Goal: Transaction & Acquisition: Purchase product/service

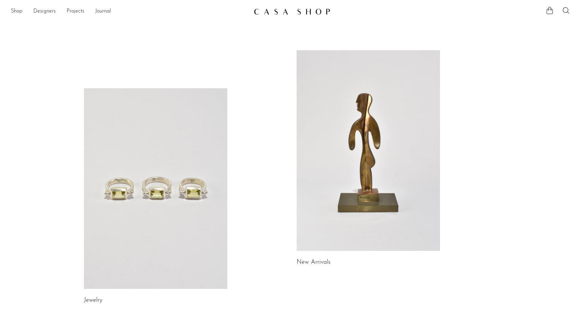
click at [150, 179] on link at bounding box center [155, 188] width 143 height 201
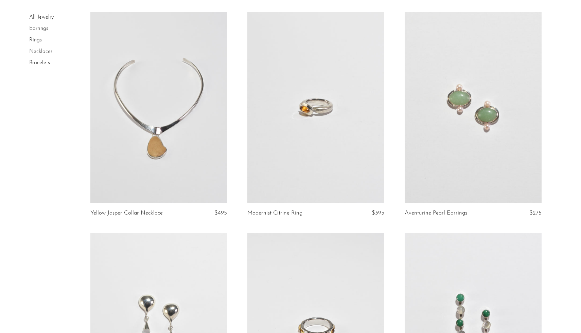
scroll to position [51, 0]
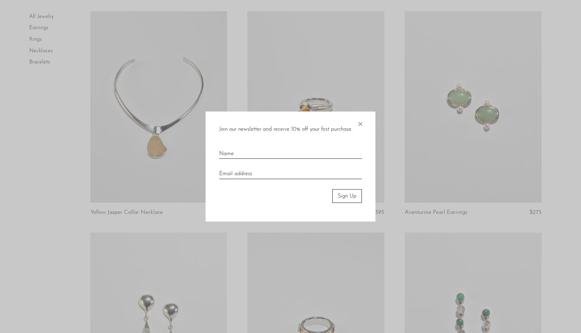
click at [360, 125] on span "×" at bounding box center [360, 122] width 7 height 22
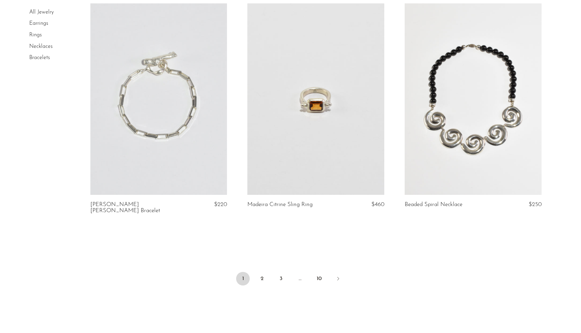
scroll to position [2527, 0]
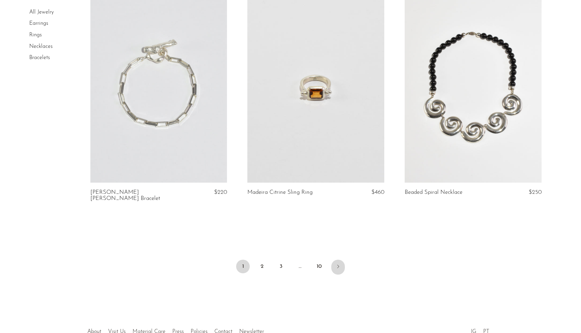
click at [337, 264] on icon "Next" at bounding box center [337, 266] width 5 height 5
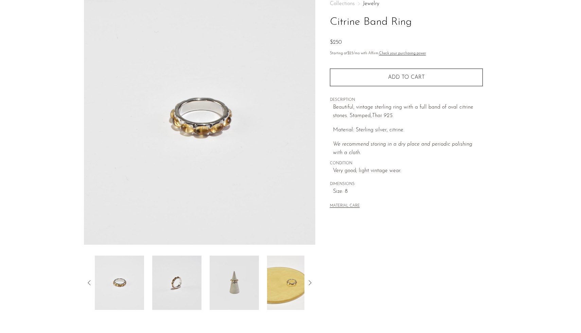
scroll to position [42, 0]
click at [189, 291] on img at bounding box center [176, 282] width 49 height 54
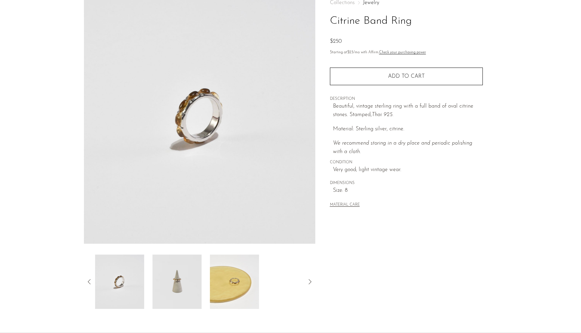
click at [204, 292] on div at bounding box center [199, 282] width 209 height 54
click at [181, 291] on img at bounding box center [176, 282] width 49 height 54
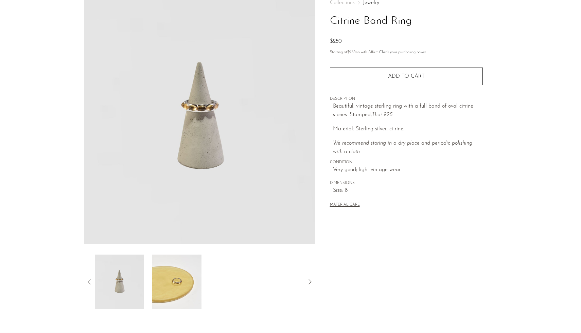
click at [172, 290] on img at bounding box center [176, 282] width 49 height 54
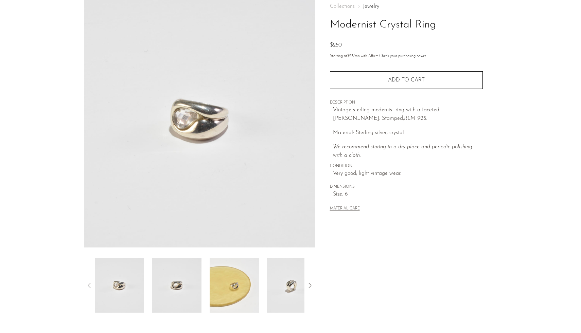
scroll to position [40, 0]
click at [124, 295] on img at bounding box center [119, 284] width 49 height 54
click at [160, 286] on img at bounding box center [176, 284] width 49 height 54
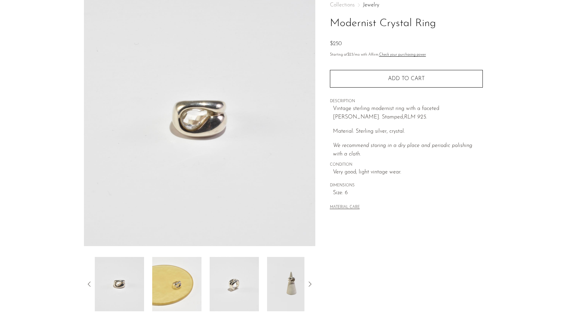
click at [191, 285] on img at bounding box center [176, 284] width 49 height 54
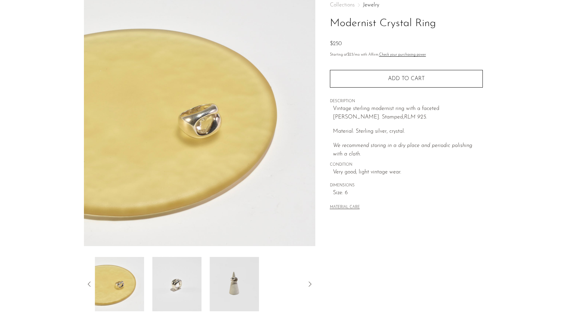
click at [199, 286] on img at bounding box center [176, 284] width 49 height 54
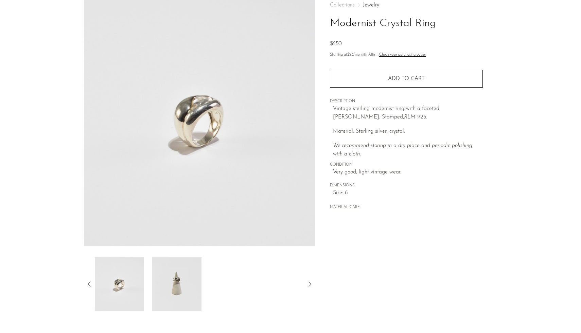
click at [199, 286] on img at bounding box center [176, 284] width 49 height 54
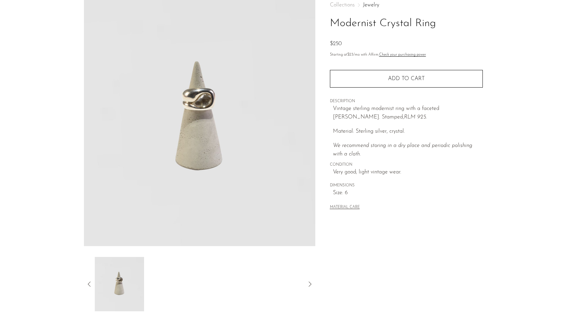
click at [91, 281] on icon at bounding box center [89, 284] width 8 height 8
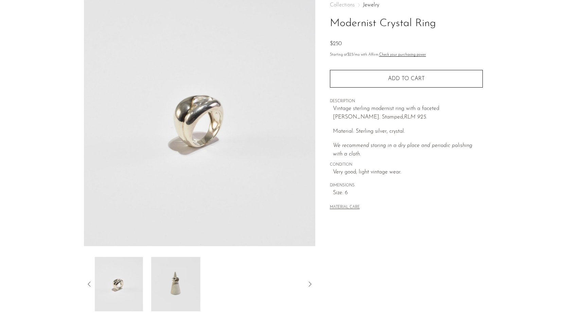
scroll to position [0, 0]
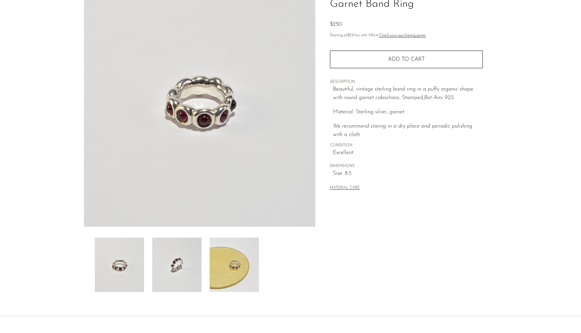
scroll to position [59, 0]
click at [185, 273] on img at bounding box center [176, 264] width 49 height 54
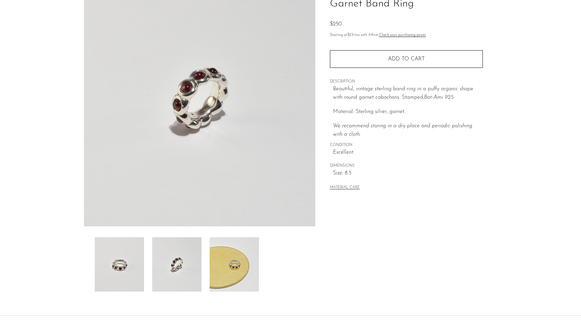
click at [225, 267] on img at bounding box center [233, 264] width 49 height 54
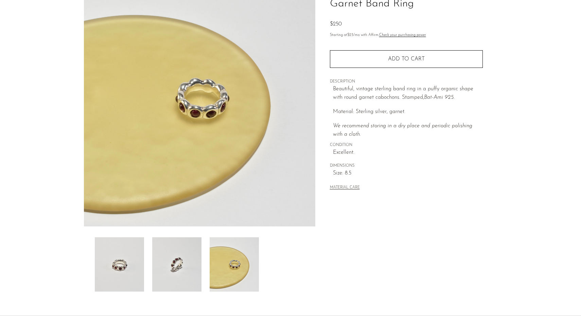
click at [112, 256] on img at bounding box center [119, 264] width 49 height 54
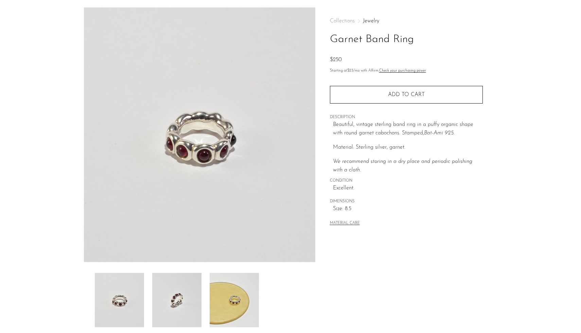
scroll to position [0, 0]
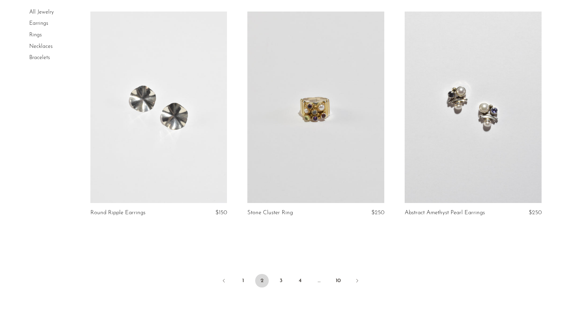
scroll to position [2488, 0]
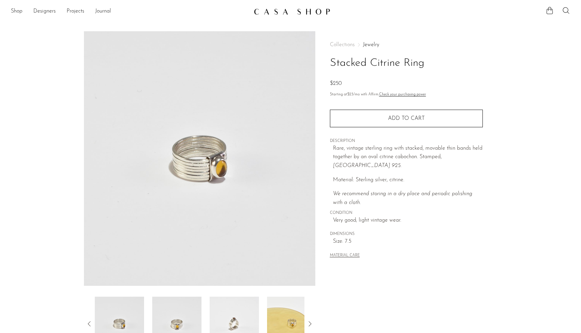
scroll to position [109, 0]
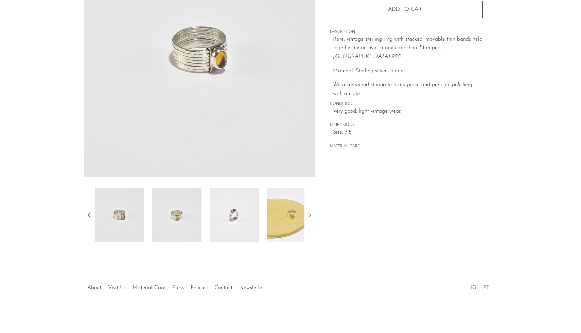
click at [172, 213] on img at bounding box center [176, 215] width 49 height 54
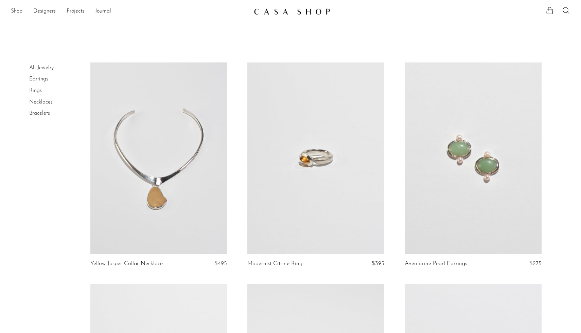
click at [35, 91] on link "Rings" at bounding box center [35, 90] width 13 height 5
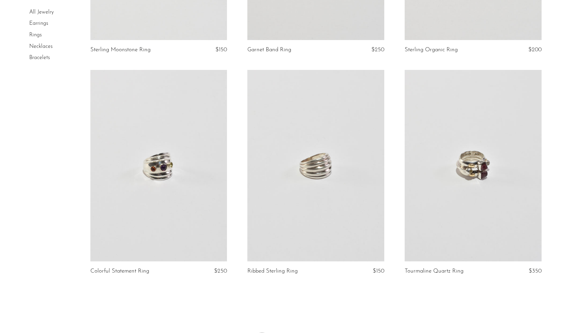
scroll to position [2489, 0]
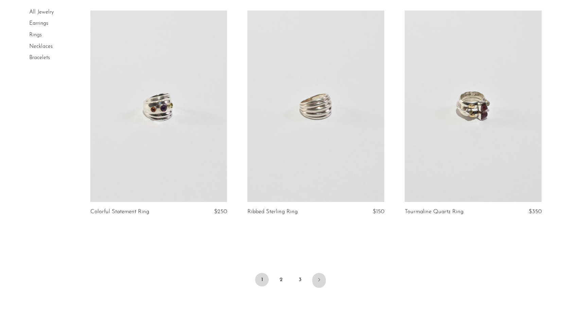
click at [322, 279] on link "Next" at bounding box center [319, 280] width 14 height 15
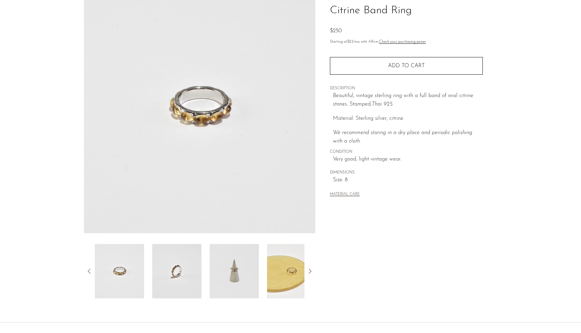
scroll to position [55, 0]
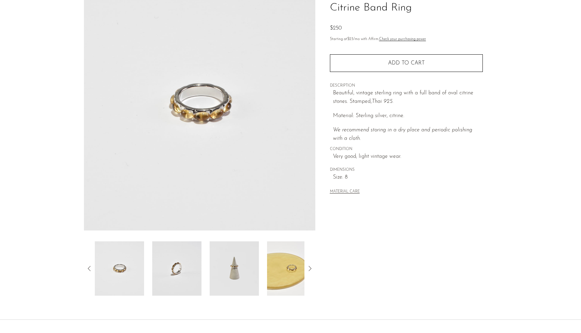
click at [278, 270] on img at bounding box center [291, 268] width 49 height 54
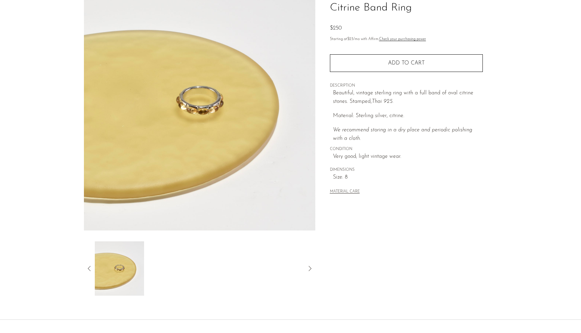
click at [87, 267] on icon at bounding box center [89, 268] width 8 height 8
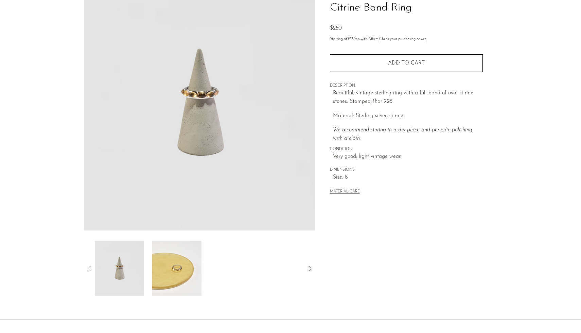
click at [106, 266] on img at bounding box center [119, 268] width 49 height 54
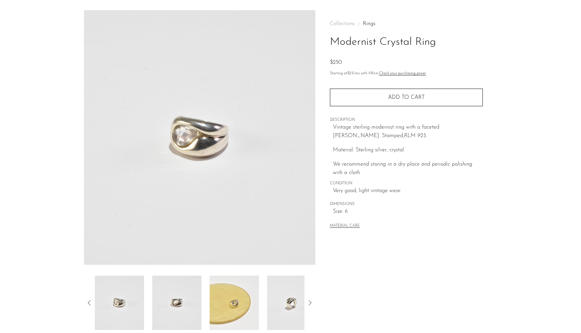
scroll to position [21, 0]
click at [342, 225] on button "MATERIAL CARE" at bounding box center [345, 225] width 30 height 5
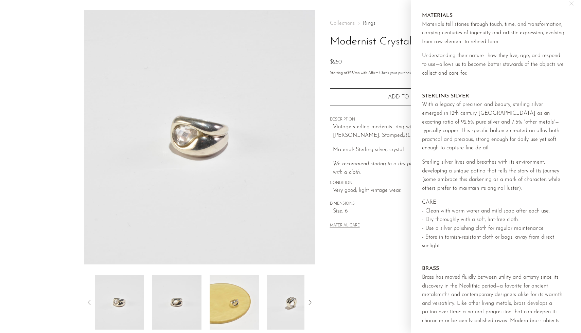
scroll to position [0, 0]
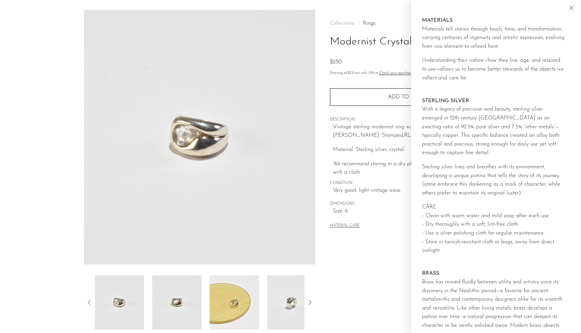
click at [350, 280] on div "Collections Rings Modernist Crystal Ring $250 Starting at $23 /mo with Affirm. …" at bounding box center [406, 170] width 182 height 320
click at [569, 7] on icon "Close" at bounding box center [571, 8] width 8 height 8
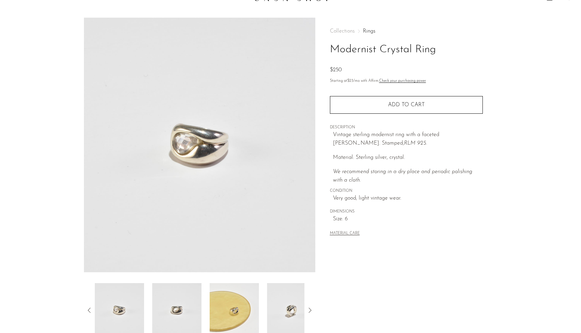
scroll to position [15, 0]
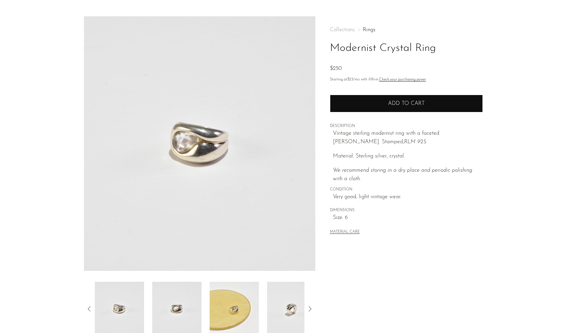
click at [425, 105] on button "Add to cart" at bounding box center [406, 104] width 153 height 18
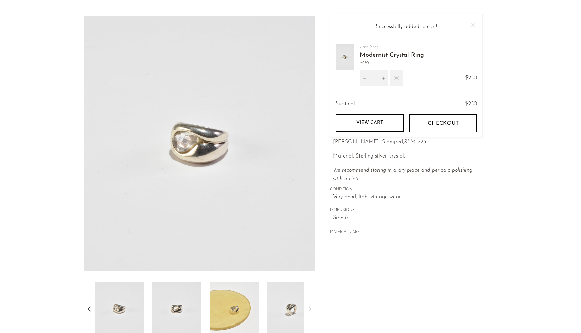
click at [373, 124] on link "View cart" at bounding box center [369, 123] width 68 height 18
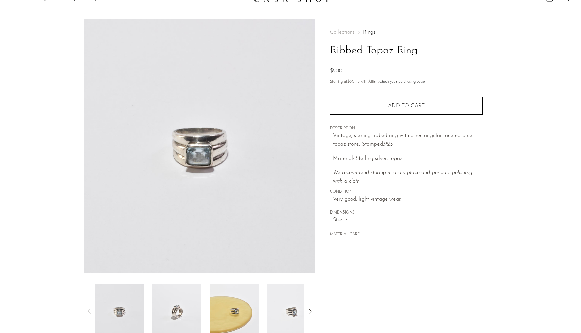
scroll to position [11, 0]
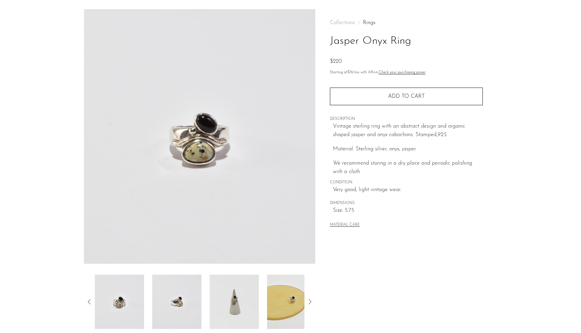
scroll to position [22, 0]
click at [185, 303] on img at bounding box center [176, 302] width 49 height 54
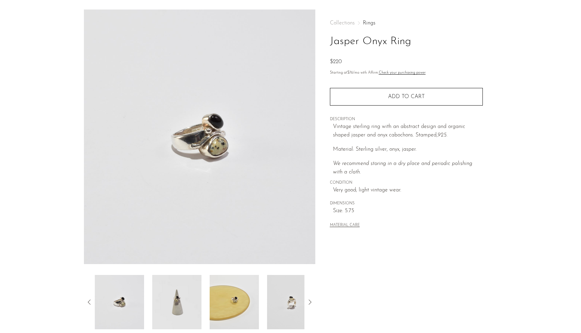
click at [104, 304] on img at bounding box center [119, 302] width 49 height 54
click at [125, 297] on img at bounding box center [119, 302] width 49 height 54
click at [86, 302] on icon at bounding box center [89, 302] width 8 height 8
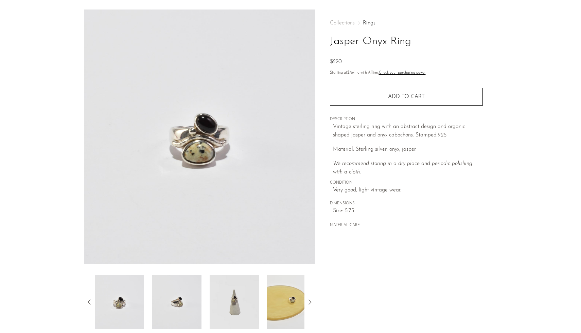
click at [129, 300] on img at bounding box center [119, 302] width 49 height 54
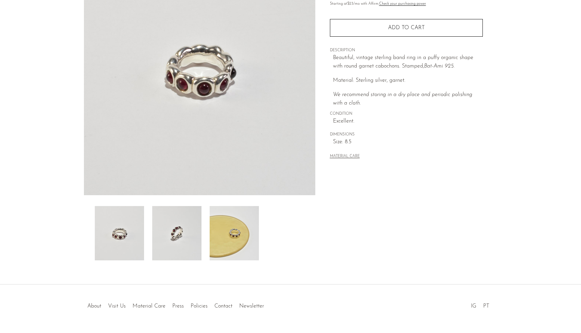
scroll to position [90, 0]
click at [170, 245] on img at bounding box center [176, 234] width 49 height 54
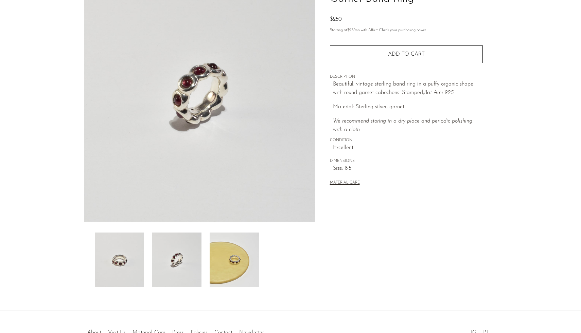
scroll to position [46, 0]
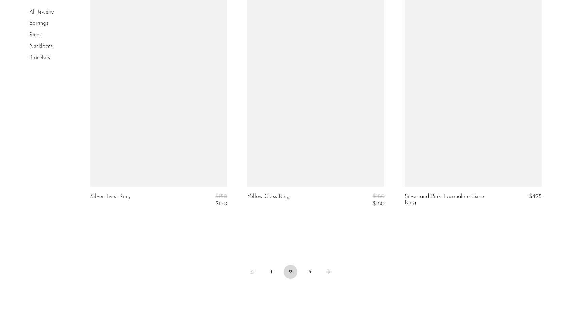
scroll to position [2530, 0]
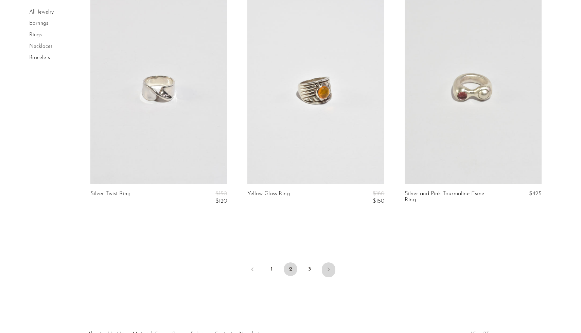
click at [324, 268] on link "Next" at bounding box center [329, 269] width 14 height 15
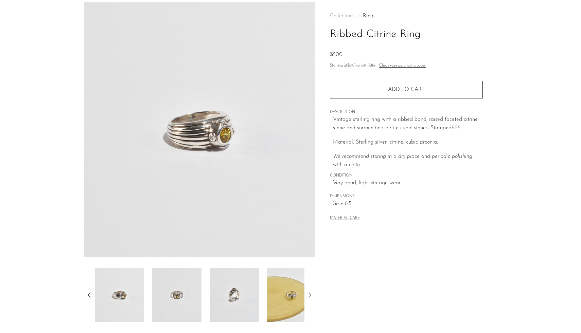
scroll to position [30, 0]
click at [187, 293] on img at bounding box center [176, 294] width 49 height 54
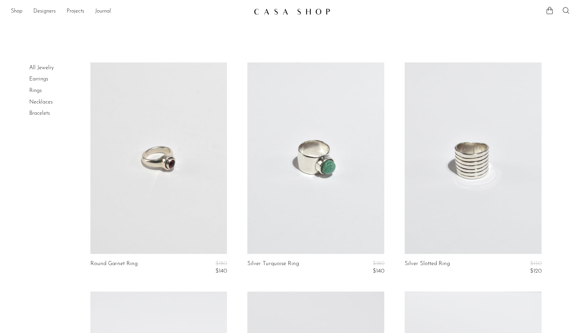
click at [31, 78] on link "Earrings" at bounding box center [38, 78] width 19 height 5
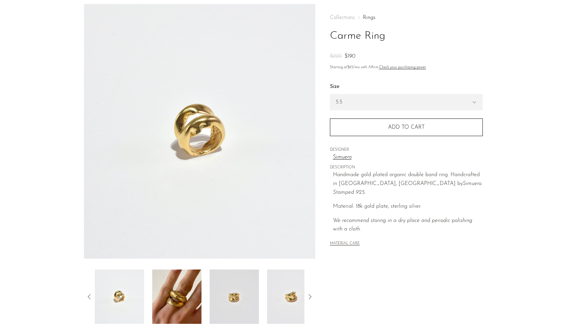
scroll to position [25, 0]
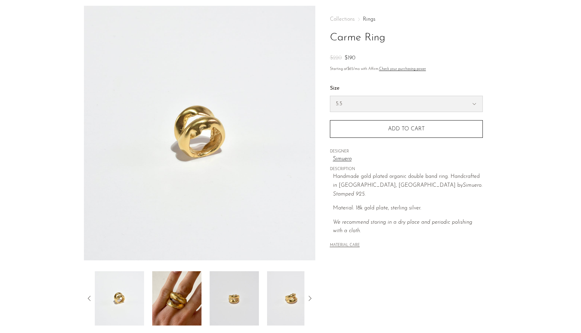
click at [388, 108] on select "5.5 6.5 7" at bounding box center [406, 104] width 152 height 16
click at [442, 104] on select "5.5 6.5 7" at bounding box center [406, 104] width 152 height 16
click at [172, 308] on img at bounding box center [176, 298] width 49 height 54
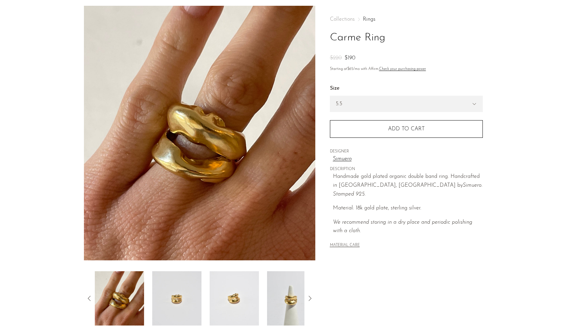
click at [273, 302] on img at bounding box center [291, 298] width 49 height 54
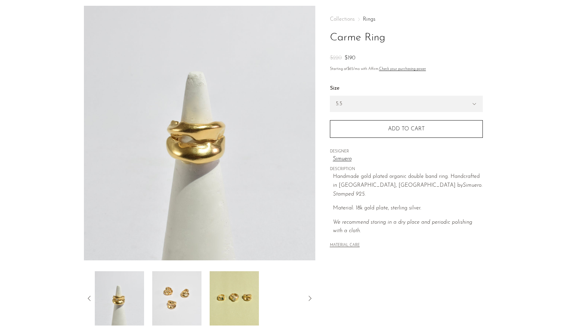
click at [249, 303] on img at bounding box center [233, 298] width 49 height 54
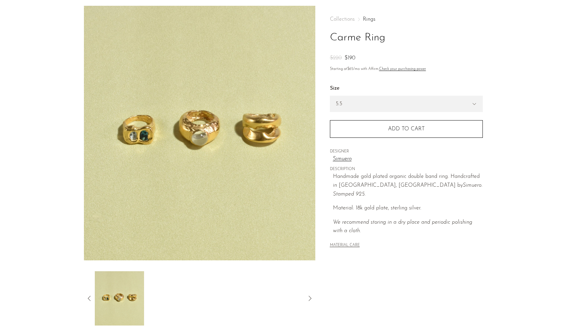
click at [87, 298] on icon at bounding box center [89, 298] width 8 height 8
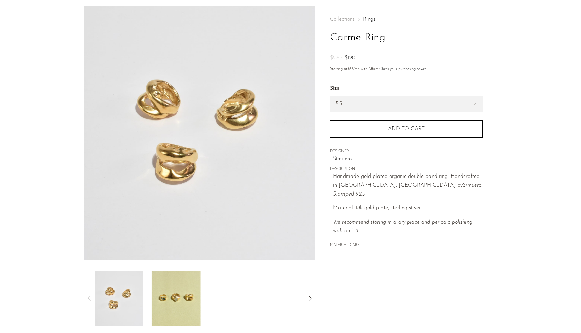
click at [87, 298] on icon at bounding box center [89, 298] width 8 height 8
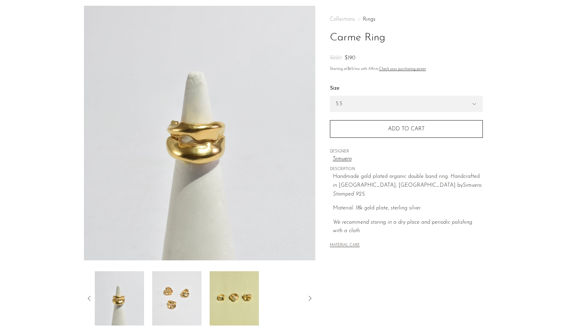
click at [87, 298] on icon at bounding box center [89, 298] width 8 height 8
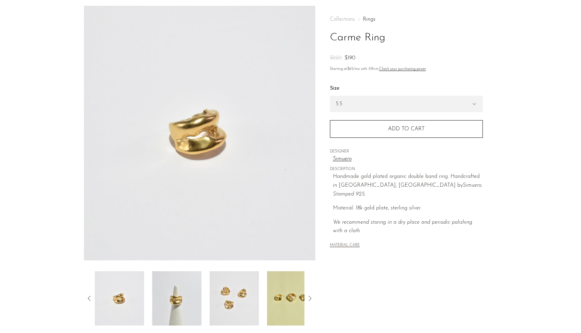
click at [163, 304] on img at bounding box center [176, 298] width 49 height 54
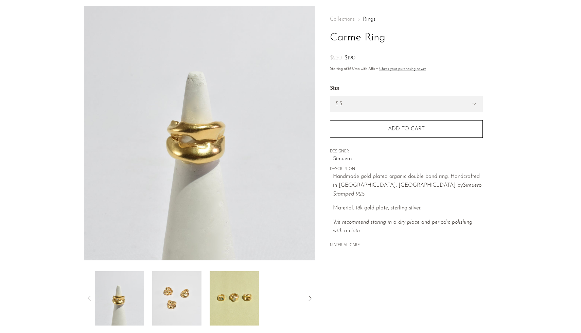
click at [89, 298] on icon at bounding box center [89, 298] width 8 height 8
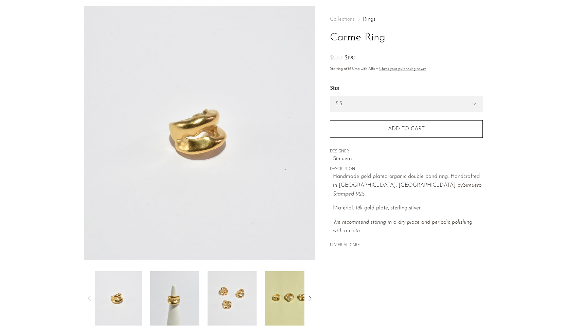
click at [89, 298] on icon at bounding box center [89, 298] width 8 height 8
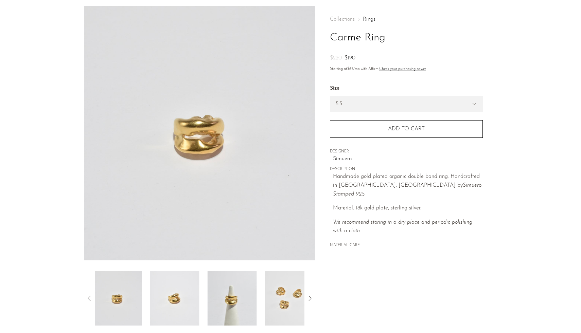
click at [89, 298] on icon at bounding box center [89, 298] width 8 height 8
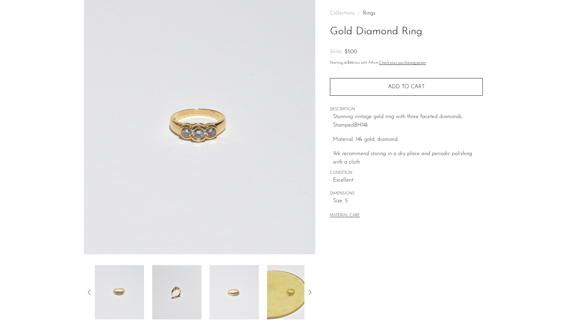
scroll to position [32, 0]
click at [183, 287] on img at bounding box center [176, 292] width 49 height 54
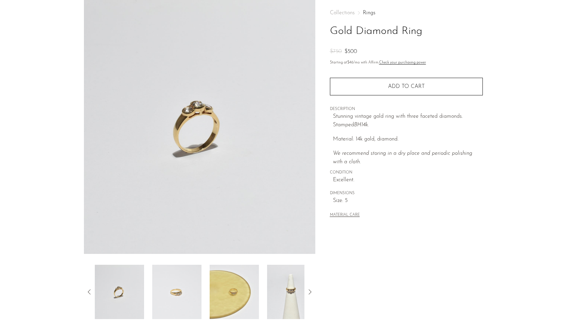
click at [194, 286] on img at bounding box center [176, 292] width 49 height 54
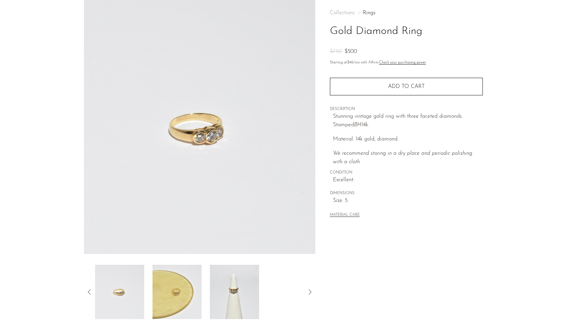
click at [179, 295] on img at bounding box center [176, 292] width 49 height 54
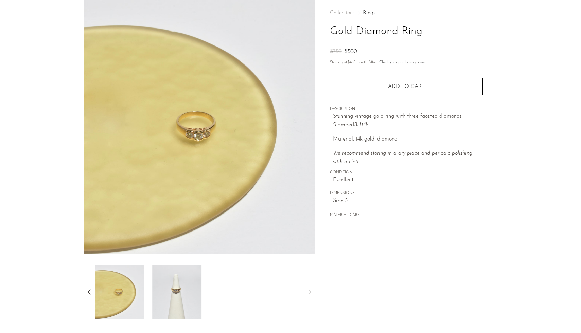
click at [194, 291] on img at bounding box center [176, 292] width 49 height 54
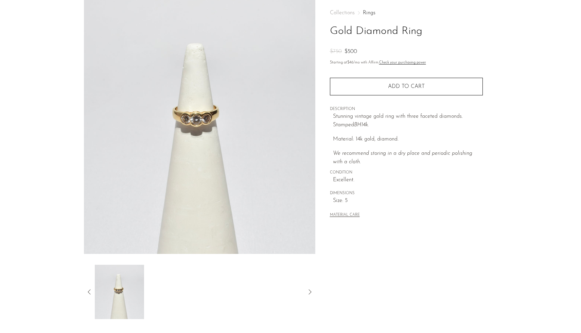
click at [88, 292] on icon at bounding box center [89, 291] width 3 height 5
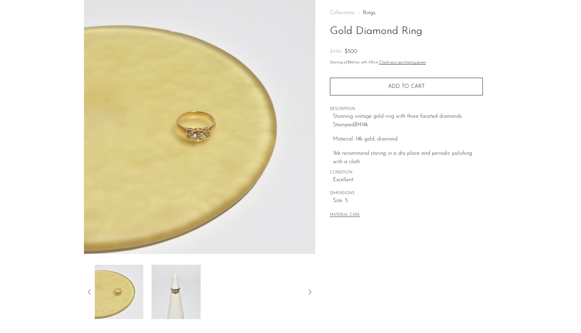
click at [88, 292] on icon at bounding box center [89, 291] width 3 height 5
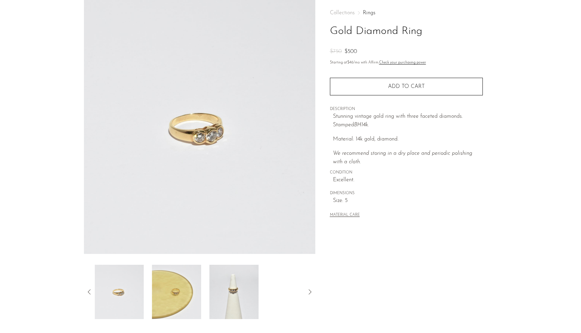
click at [88, 292] on icon at bounding box center [89, 291] width 3 height 5
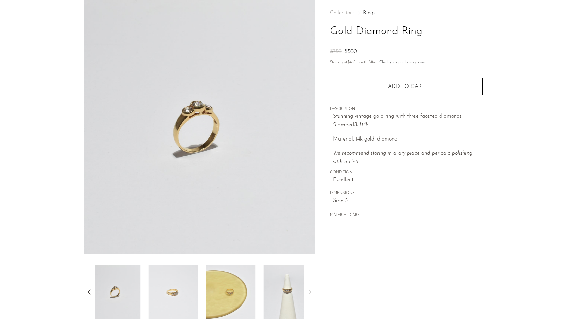
click at [88, 292] on icon at bounding box center [89, 291] width 3 height 5
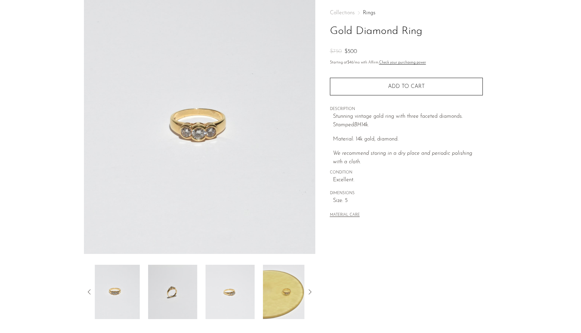
click at [88, 292] on icon at bounding box center [89, 291] width 3 height 5
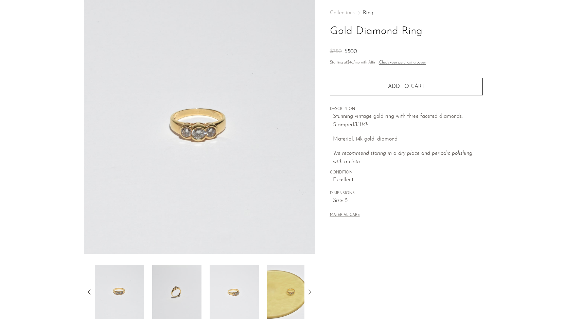
click at [133, 298] on img at bounding box center [119, 292] width 49 height 54
click at [159, 298] on img at bounding box center [176, 292] width 49 height 54
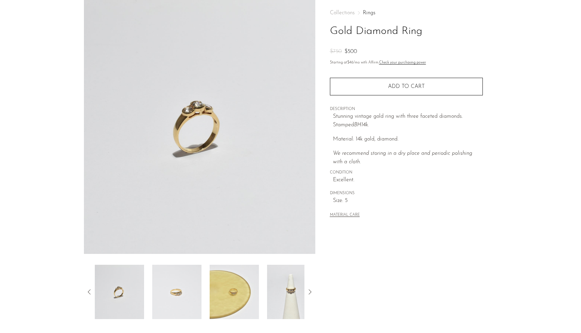
click at [178, 292] on img at bounding box center [176, 292] width 49 height 54
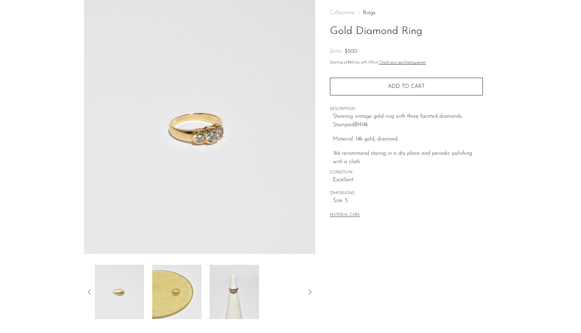
click at [236, 296] on img at bounding box center [233, 292] width 49 height 54
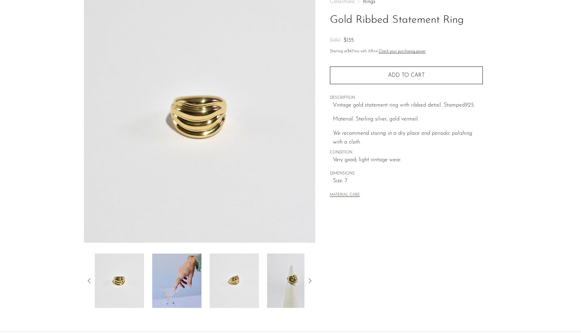
scroll to position [41, 0]
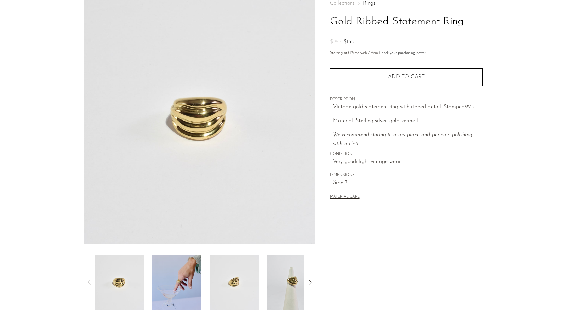
click at [130, 277] on img at bounding box center [119, 282] width 49 height 54
click at [160, 283] on img at bounding box center [176, 282] width 49 height 54
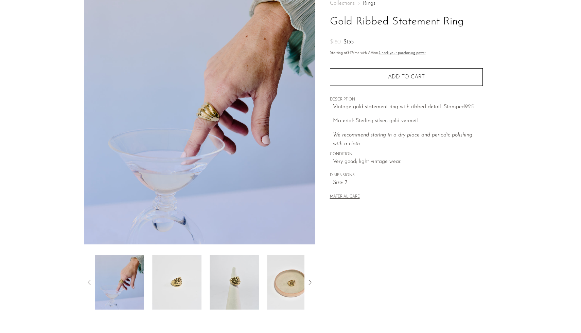
click at [169, 280] on img at bounding box center [176, 282] width 49 height 54
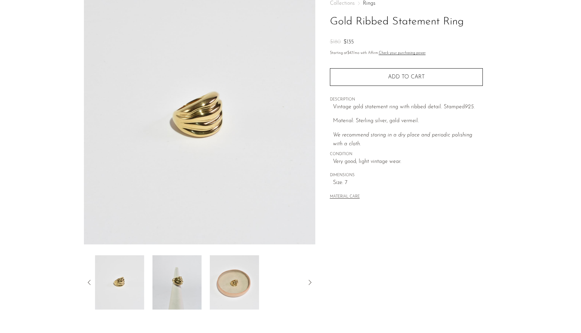
click at [181, 280] on img at bounding box center [176, 282] width 49 height 54
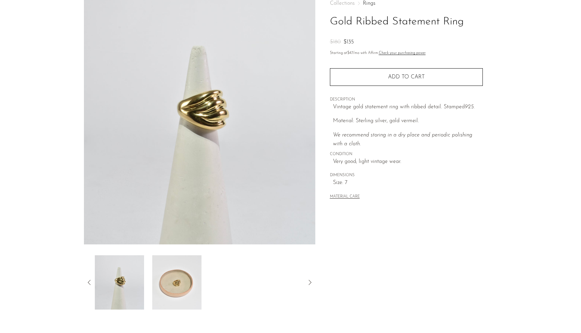
click at [186, 282] on img at bounding box center [176, 282] width 49 height 54
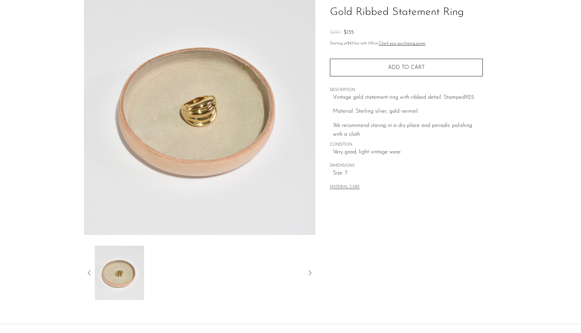
scroll to position [109, 0]
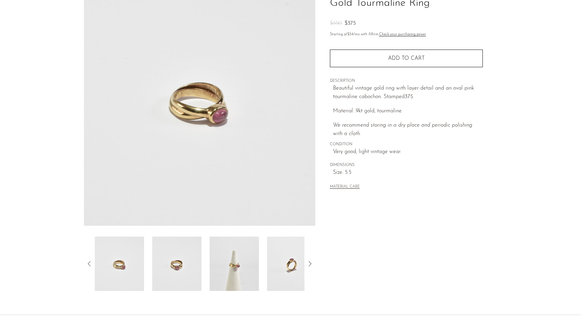
scroll to position [62, 0]
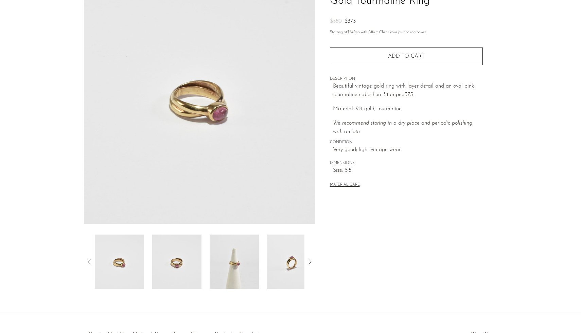
click at [234, 270] on img at bounding box center [233, 262] width 49 height 54
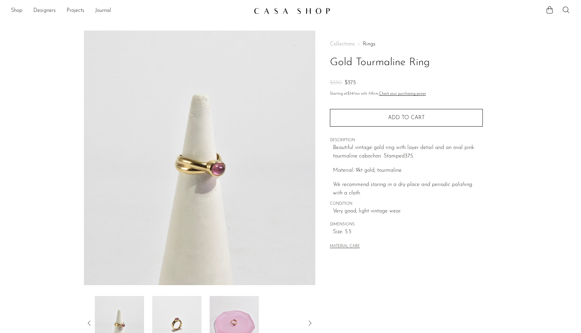
scroll to position [0, 0]
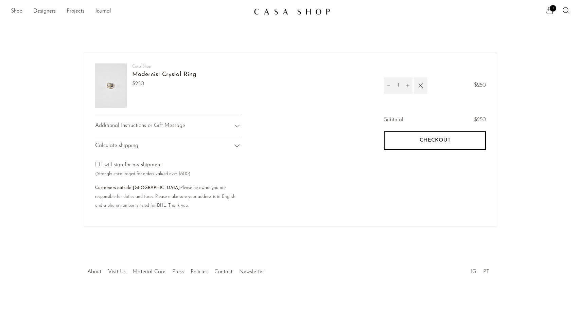
click at [201, 129] on div "Additional Instructions or Gift Message" at bounding box center [168, 126] width 146 height 20
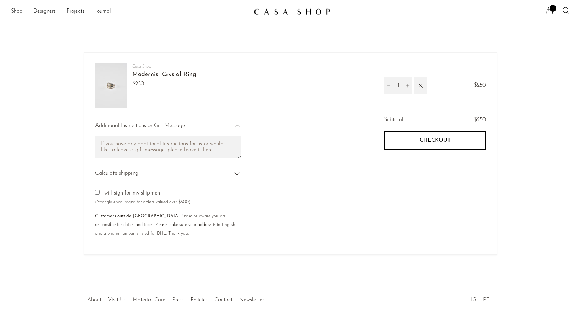
click at [192, 173] on div "Calculate shipping" at bounding box center [168, 174] width 146 height 20
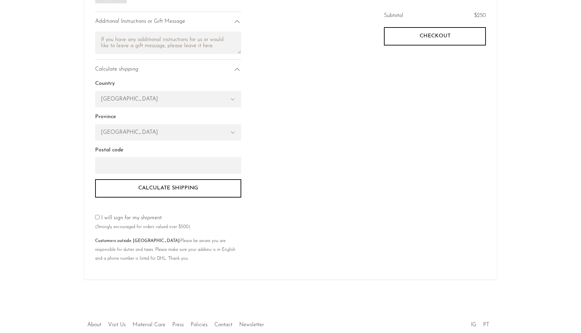
scroll to position [71, 0]
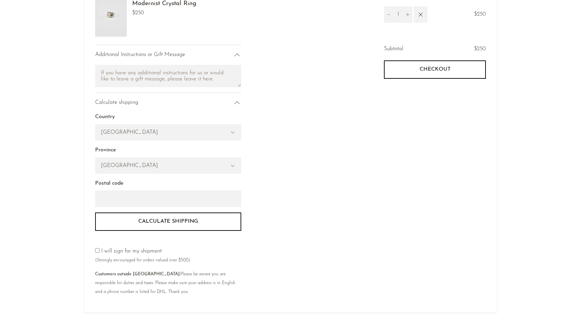
click at [423, 72] on span "Checkout" at bounding box center [434, 69] width 31 height 6
